Goal: Entertainment & Leisure: Consume media (video, audio)

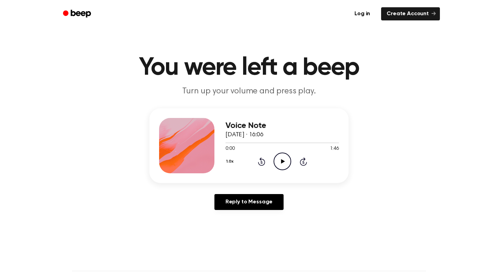
click at [284, 162] on icon at bounding box center [283, 161] width 4 height 4
click at [277, 161] on icon "Pause Audio" at bounding box center [283, 162] width 18 height 18
click at [259, 161] on icon "Rewind 5 seconds" at bounding box center [262, 161] width 8 height 9
click at [283, 164] on icon "Play Audio" at bounding box center [283, 162] width 18 height 18
click at [281, 163] on icon at bounding box center [282, 161] width 3 height 4
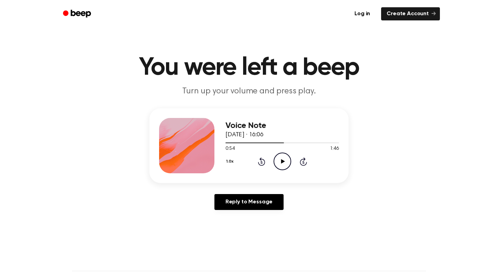
click at [258, 163] on icon "Rewind 5 seconds" at bounding box center [262, 161] width 8 height 9
click at [278, 157] on icon "Play Audio" at bounding box center [283, 162] width 18 height 18
click at [284, 165] on icon "Pause Audio" at bounding box center [283, 162] width 18 height 18
click at [263, 162] on icon "Rewind 5 seconds" at bounding box center [262, 161] width 8 height 9
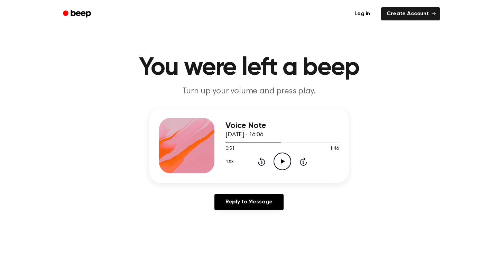
click at [286, 163] on icon "Play Audio" at bounding box center [283, 162] width 18 height 18
click at [286, 163] on icon "Pause Audio" at bounding box center [283, 162] width 18 height 18
click at [286, 163] on icon "Play Audio" at bounding box center [283, 162] width 18 height 18
click at [286, 163] on icon "Pause Audio" at bounding box center [283, 162] width 18 height 18
click at [265, 164] on icon at bounding box center [261, 161] width 7 height 8
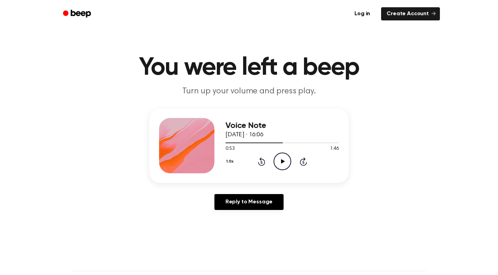
click at [288, 164] on icon "Play Audio" at bounding box center [283, 162] width 18 height 18
click at [288, 164] on icon "Pause Audio" at bounding box center [283, 162] width 18 height 18
click at [261, 160] on icon at bounding box center [261, 161] width 7 height 8
click at [283, 161] on icon at bounding box center [283, 161] width 4 height 4
click at [283, 164] on icon "Pause Audio" at bounding box center [283, 162] width 18 height 18
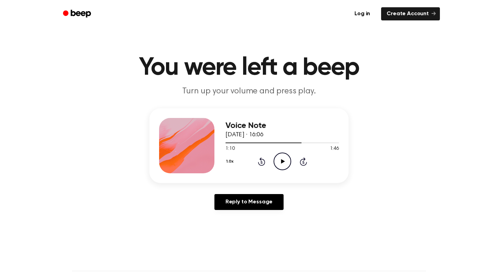
click at [264, 164] on icon at bounding box center [261, 161] width 7 height 8
click at [284, 164] on icon "Play Audio" at bounding box center [283, 162] width 18 height 18
click at [264, 166] on div "1.0x Rewind 5 seconds Pause Audio Skip 5 seconds" at bounding box center [283, 162] width 114 height 18
click at [264, 163] on icon "Rewind 5 seconds" at bounding box center [262, 161] width 8 height 9
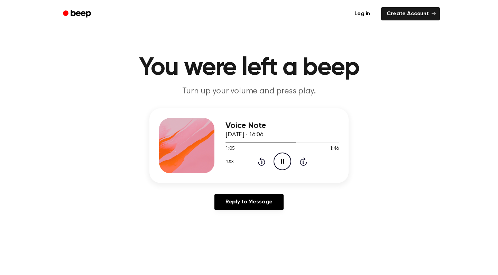
click at [264, 163] on icon "Rewind 5 seconds" at bounding box center [262, 161] width 8 height 9
click at [280, 163] on icon "Pause Audio" at bounding box center [283, 162] width 18 height 18
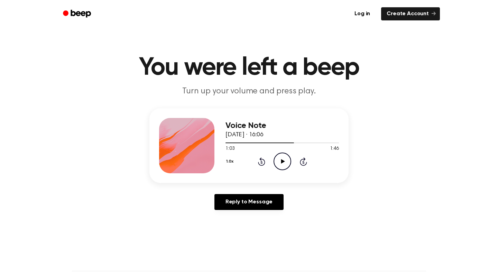
click at [265, 163] on icon at bounding box center [261, 161] width 7 height 8
click at [286, 163] on icon "Play Audio" at bounding box center [283, 162] width 18 height 18
click at [286, 163] on icon "Pause Audio" at bounding box center [283, 162] width 18 height 18
click at [258, 161] on icon "Rewind 5 seconds" at bounding box center [262, 161] width 8 height 9
click at [278, 160] on icon "Play Audio" at bounding box center [283, 162] width 18 height 18
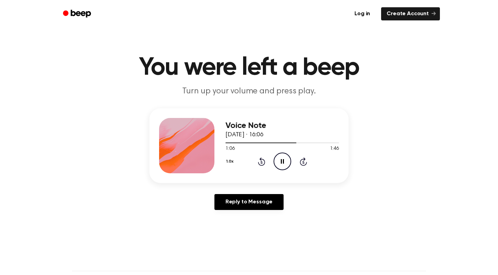
click at [278, 160] on icon "Pause Audio" at bounding box center [283, 162] width 18 height 18
click at [266, 161] on div "1.0x Rewind 5 seconds Play Audio Skip 5 seconds" at bounding box center [283, 162] width 114 height 18
click at [263, 163] on icon "Rewind 5 seconds" at bounding box center [262, 161] width 8 height 9
click at [283, 160] on icon "Play Audio" at bounding box center [283, 162] width 18 height 18
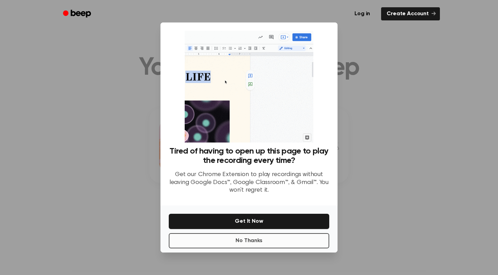
click at [271, 244] on button "No Thanks" at bounding box center [249, 240] width 161 height 15
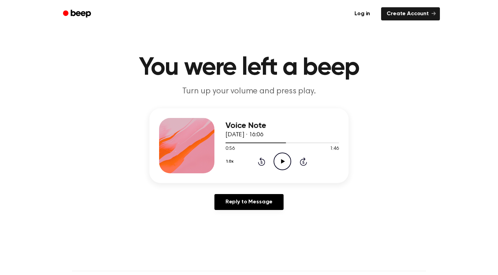
click at [287, 164] on icon "Play Audio" at bounding box center [283, 162] width 18 height 18
click at [279, 161] on icon "Pause Audio" at bounding box center [283, 162] width 18 height 18
click at [261, 165] on icon at bounding box center [261, 161] width 7 height 8
click at [277, 163] on icon "Play Audio" at bounding box center [283, 162] width 18 height 18
click at [280, 161] on icon "Pause Audio" at bounding box center [283, 162] width 18 height 18
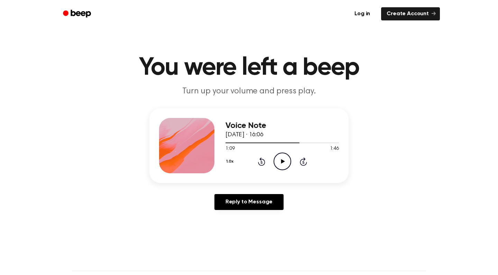
click at [260, 162] on icon "Rewind 5 seconds" at bounding box center [262, 161] width 8 height 9
click at [279, 165] on icon "Play Audio" at bounding box center [283, 162] width 18 height 18
click at [283, 160] on icon "Pause Audio" at bounding box center [283, 162] width 18 height 18
click at [259, 161] on icon "Rewind 5 seconds" at bounding box center [262, 161] width 8 height 9
click at [282, 162] on icon at bounding box center [283, 161] width 4 height 4
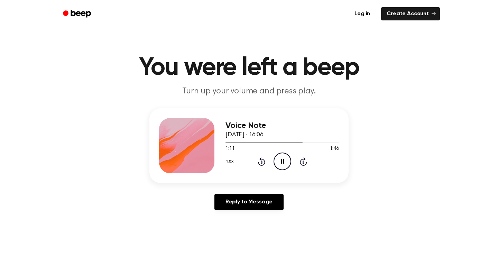
click at [283, 162] on icon at bounding box center [282, 161] width 3 height 4
click at [262, 165] on icon at bounding box center [261, 161] width 7 height 8
click at [291, 160] on div "1.0x Rewind 5 seconds Play Audio Skip 5 seconds" at bounding box center [283, 162] width 114 height 18
click at [284, 161] on icon "Play Audio" at bounding box center [283, 162] width 18 height 18
click at [282, 163] on icon "Pause Audio" at bounding box center [283, 162] width 18 height 18
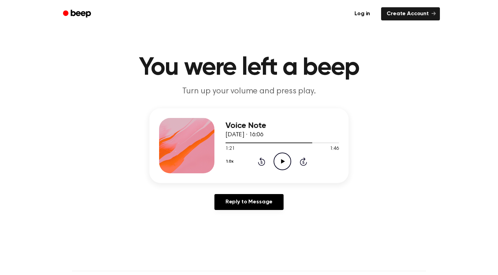
click at [260, 162] on icon "Rewind 5 seconds" at bounding box center [262, 161] width 8 height 9
click at [286, 165] on icon "Play Audio" at bounding box center [283, 162] width 18 height 18
click at [286, 165] on icon "Pause Audio" at bounding box center [283, 162] width 18 height 18
click at [261, 161] on icon "Rewind 5 seconds" at bounding box center [262, 161] width 8 height 9
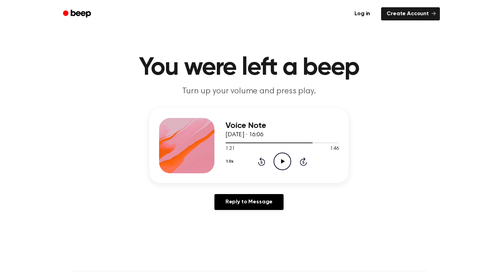
click at [261, 161] on icon "Rewind 5 seconds" at bounding box center [262, 161] width 8 height 9
click at [278, 160] on icon "Play Audio" at bounding box center [283, 162] width 18 height 18
click at [259, 161] on icon "Rewind 5 seconds" at bounding box center [262, 161] width 8 height 9
click at [279, 160] on icon "Pause Audio" at bounding box center [283, 162] width 18 height 18
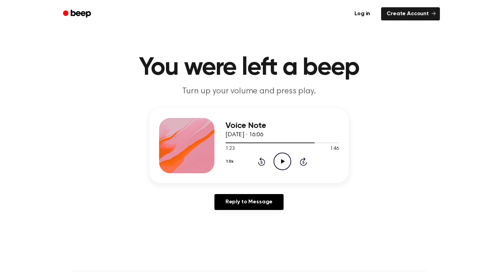
click at [261, 163] on icon at bounding box center [262, 162] width 2 height 3
click at [282, 161] on icon at bounding box center [283, 161] width 4 height 4
click at [282, 161] on icon "Pause Audio" at bounding box center [283, 162] width 18 height 18
click at [260, 164] on icon "Rewind 5 seconds" at bounding box center [262, 161] width 8 height 9
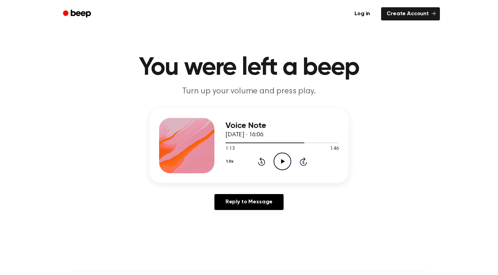
click at [293, 159] on div "1.0x Rewind 5 seconds Play Audio Skip 5 seconds" at bounding box center [283, 162] width 114 height 18
click at [285, 161] on icon "Play Audio" at bounding box center [283, 162] width 18 height 18
click at [285, 161] on icon "Pause Audio" at bounding box center [283, 162] width 18 height 18
click at [265, 160] on icon "Rewind 5 seconds" at bounding box center [262, 161] width 8 height 9
click at [278, 162] on icon "Play Audio" at bounding box center [283, 162] width 18 height 18
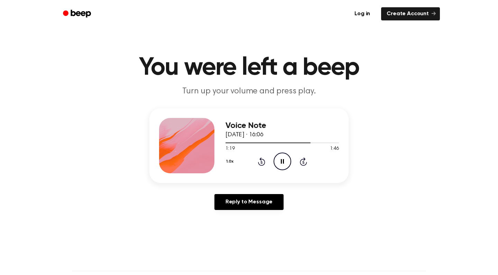
click at [278, 162] on icon "Pause Audio" at bounding box center [283, 162] width 18 height 18
click at [278, 162] on icon "Play Audio" at bounding box center [283, 162] width 18 height 18
click at [261, 164] on icon "Rewind 5 seconds" at bounding box center [262, 161] width 8 height 9
click at [282, 161] on icon at bounding box center [282, 161] width 3 height 4
click at [259, 166] on icon "Rewind 5 seconds" at bounding box center [262, 161] width 8 height 9
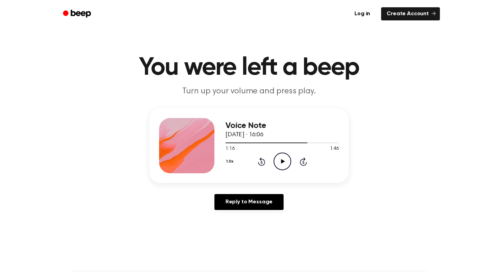
click at [281, 167] on icon "Play Audio" at bounding box center [283, 162] width 18 height 18
click at [256, 160] on div "1.0x Rewind 5 seconds Pause Audio Skip 5 seconds" at bounding box center [283, 162] width 114 height 18
click at [263, 162] on icon "Rewind 5 seconds" at bounding box center [262, 161] width 8 height 9
click at [290, 161] on icon "Pause Audio" at bounding box center [283, 162] width 18 height 18
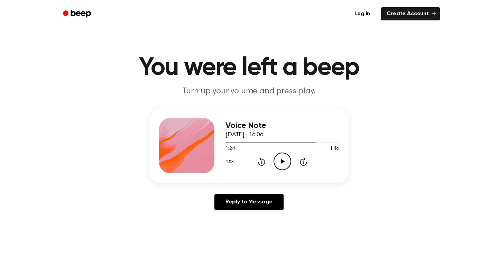
click at [262, 162] on icon "Rewind 5 seconds" at bounding box center [262, 161] width 8 height 9
click at [280, 167] on icon "Play Audio" at bounding box center [283, 162] width 18 height 18
click at [279, 165] on icon "Pause Audio" at bounding box center [283, 162] width 18 height 18
click at [262, 164] on icon at bounding box center [262, 162] width 2 height 3
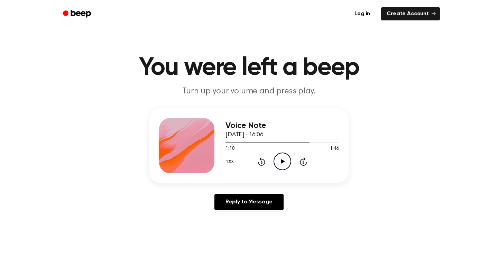
click at [290, 159] on icon "Play Audio" at bounding box center [283, 162] width 18 height 18
click at [290, 159] on icon "Pause Audio" at bounding box center [283, 162] width 18 height 18
click at [289, 161] on icon "Play Audio" at bounding box center [283, 162] width 18 height 18
click at [285, 157] on icon "Pause Audio" at bounding box center [283, 162] width 18 height 18
click at [262, 160] on icon at bounding box center [261, 161] width 7 height 8
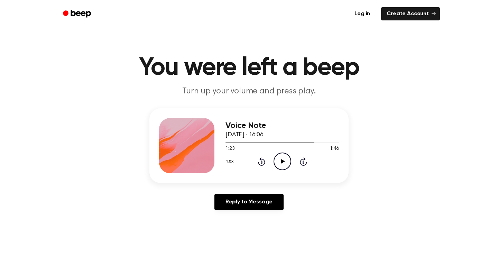
click at [281, 162] on icon at bounding box center [283, 161] width 4 height 4
click at [281, 162] on icon at bounding box center [282, 161] width 3 height 4
click at [260, 163] on icon "Rewind 5 seconds" at bounding box center [262, 161] width 8 height 9
click at [279, 164] on icon "Play Audio" at bounding box center [283, 162] width 18 height 18
click at [279, 164] on icon "Pause Audio" at bounding box center [283, 162] width 18 height 18
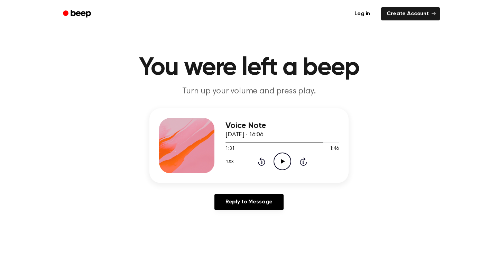
click at [261, 162] on icon at bounding box center [262, 162] width 2 height 3
click at [282, 164] on icon "Play Audio" at bounding box center [283, 162] width 18 height 18
click at [282, 163] on icon "Pause Audio" at bounding box center [283, 162] width 18 height 18
click at [260, 161] on icon "Rewind 5 seconds" at bounding box center [262, 161] width 8 height 9
click at [280, 162] on icon "Play Audio" at bounding box center [283, 162] width 18 height 18
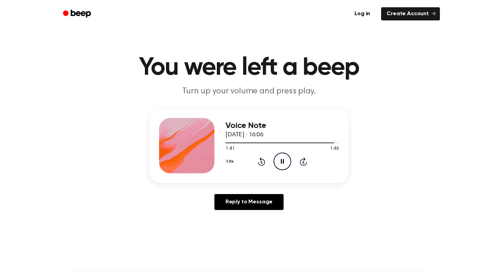
click at [282, 168] on icon "Pause Audio" at bounding box center [283, 162] width 18 height 18
click at [255, 161] on div "1.0x Rewind 5 seconds Play Audio Skip 5 seconds" at bounding box center [283, 162] width 114 height 18
click at [261, 164] on icon "Rewind 5 seconds" at bounding box center [262, 161] width 8 height 9
click at [280, 160] on icon "Play Audio" at bounding box center [283, 162] width 18 height 18
click at [280, 160] on icon "Pause Audio" at bounding box center [283, 162] width 18 height 18
